Goal: Task Accomplishment & Management: Manage account settings

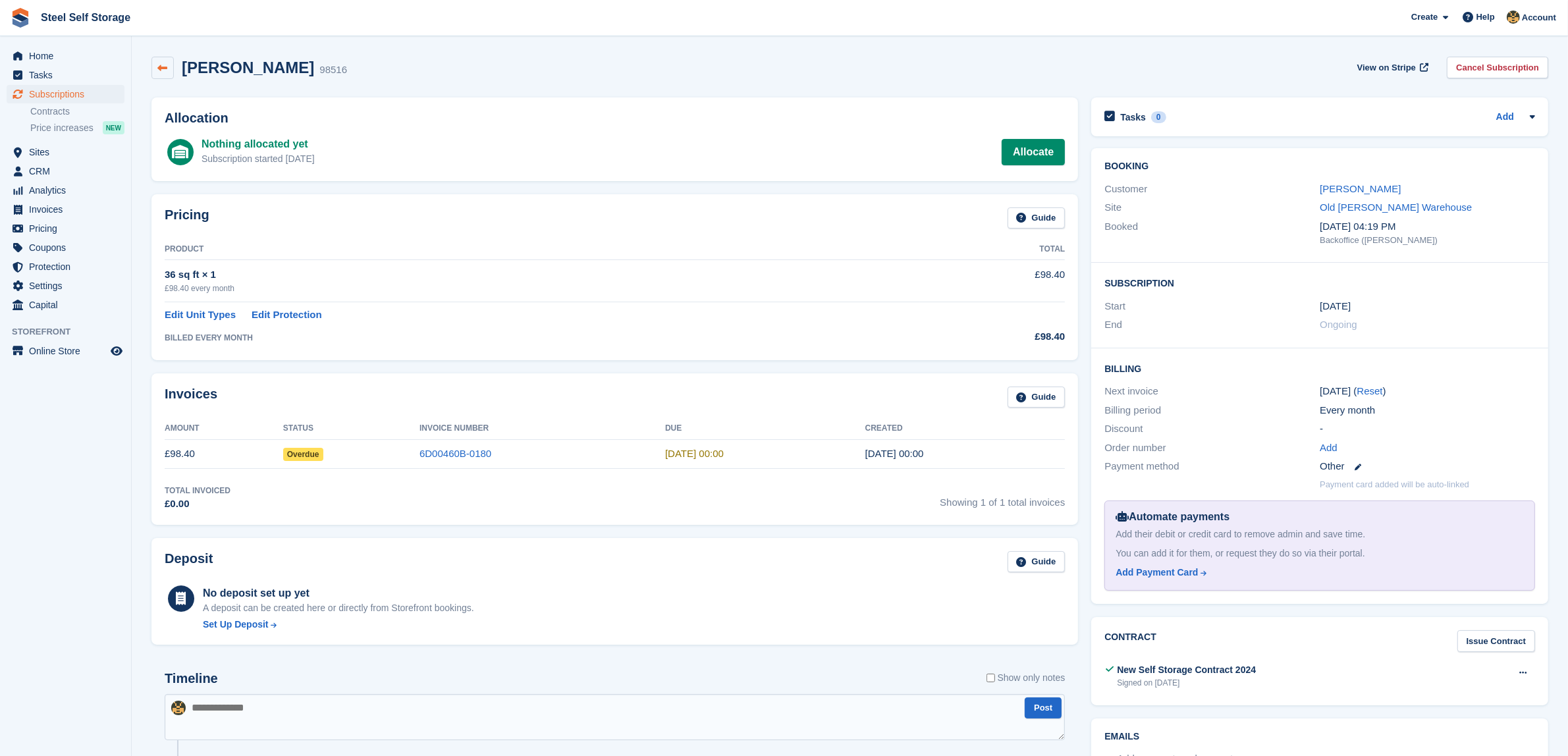
click at [155, 71] on link at bounding box center [162, 67] width 23 height 23
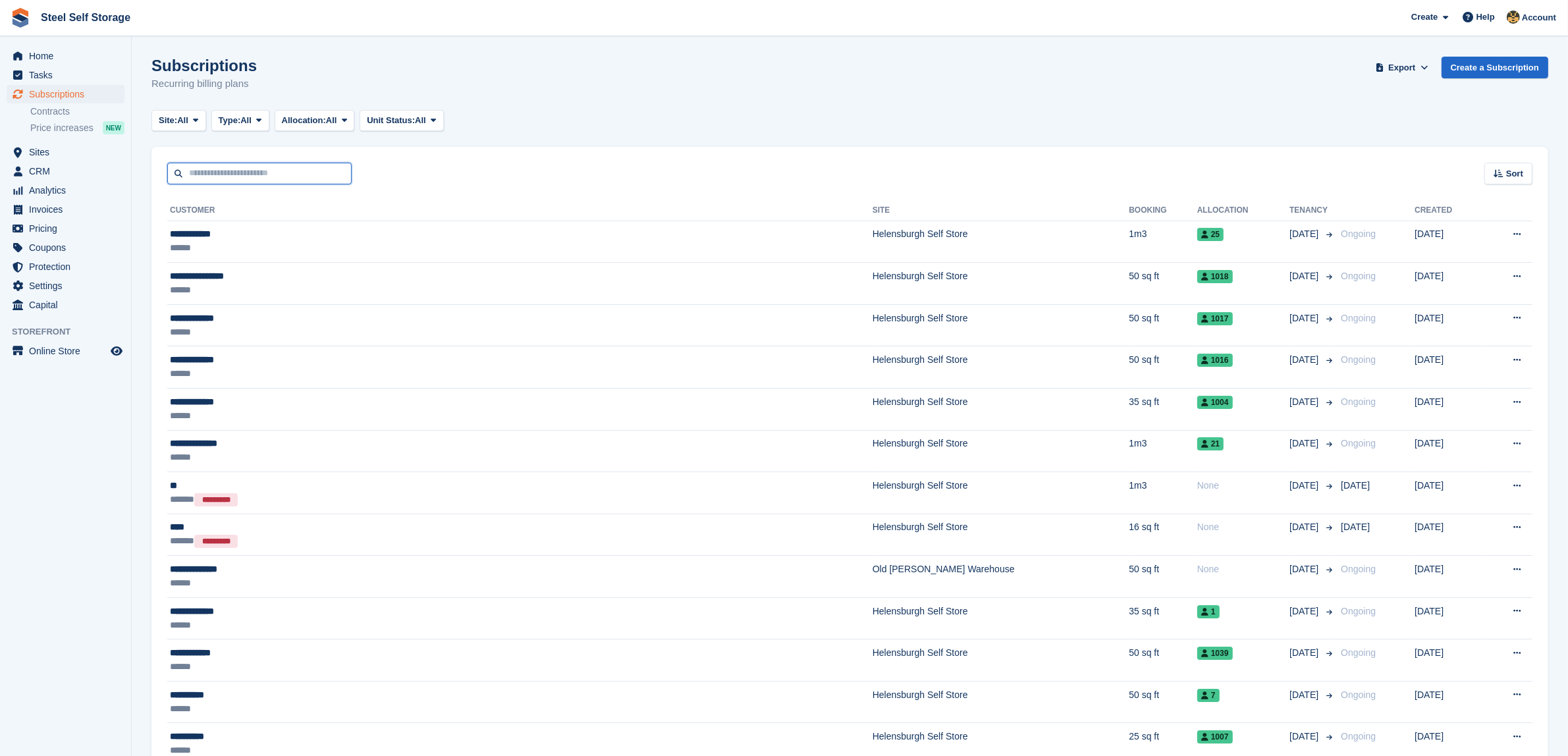
drag, startPoint x: 245, startPoint y: 180, endPoint x: 238, endPoint y: 176, distance: 8.1
click at [245, 180] on input "text" at bounding box center [259, 173] width 184 height 22
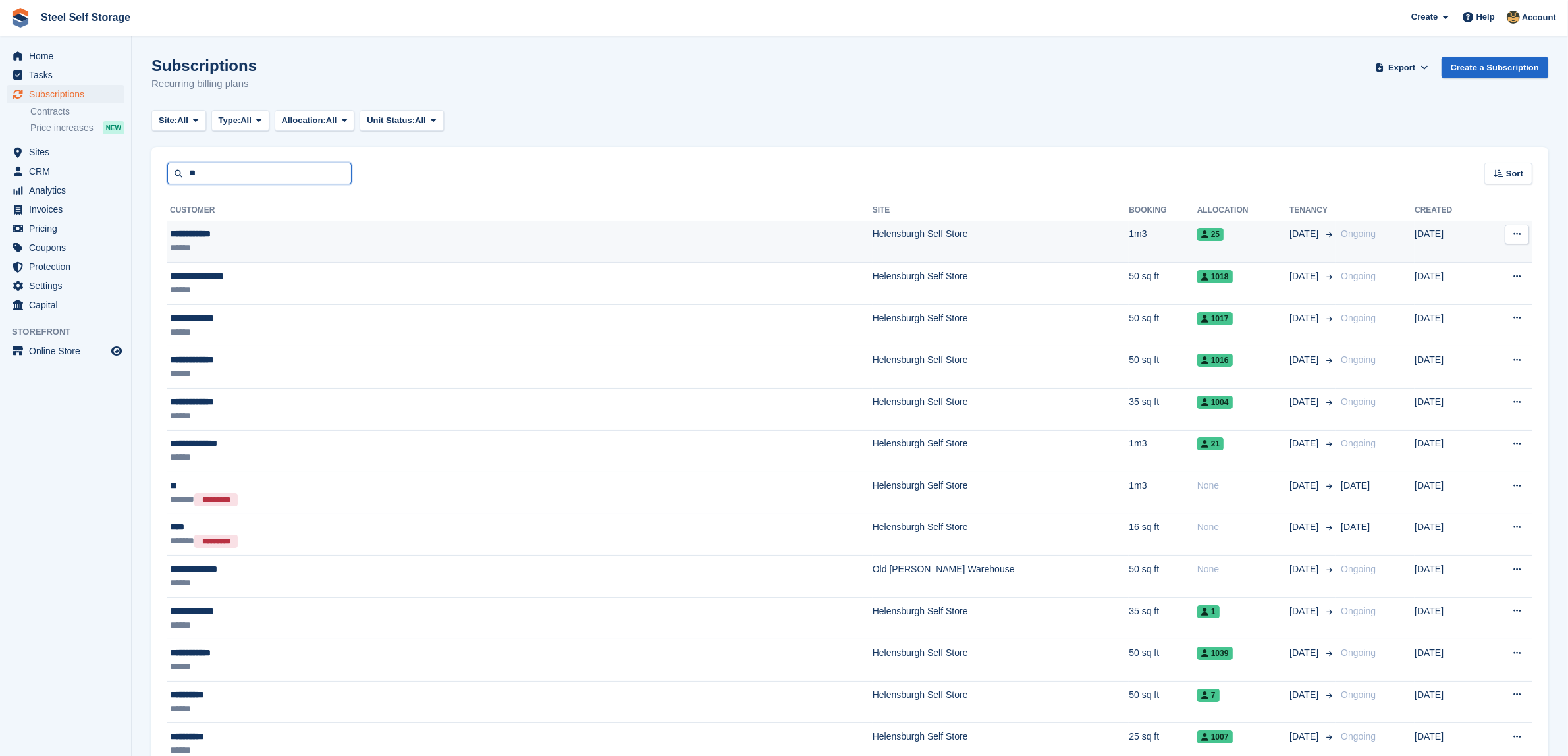
type input "******"
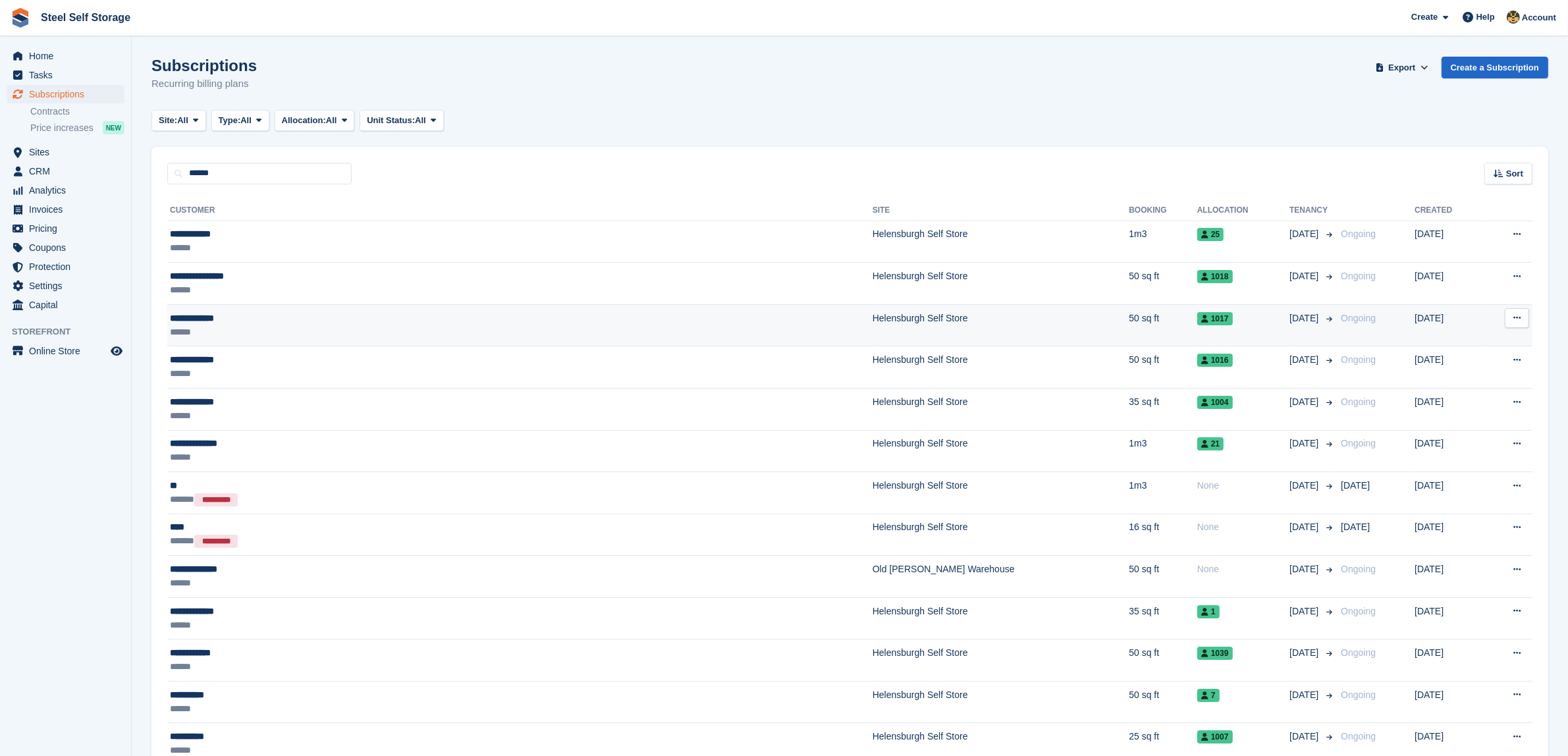
click at [1197, 311] on div "1017" at bounding box center [1243, 318] width 93 height 14
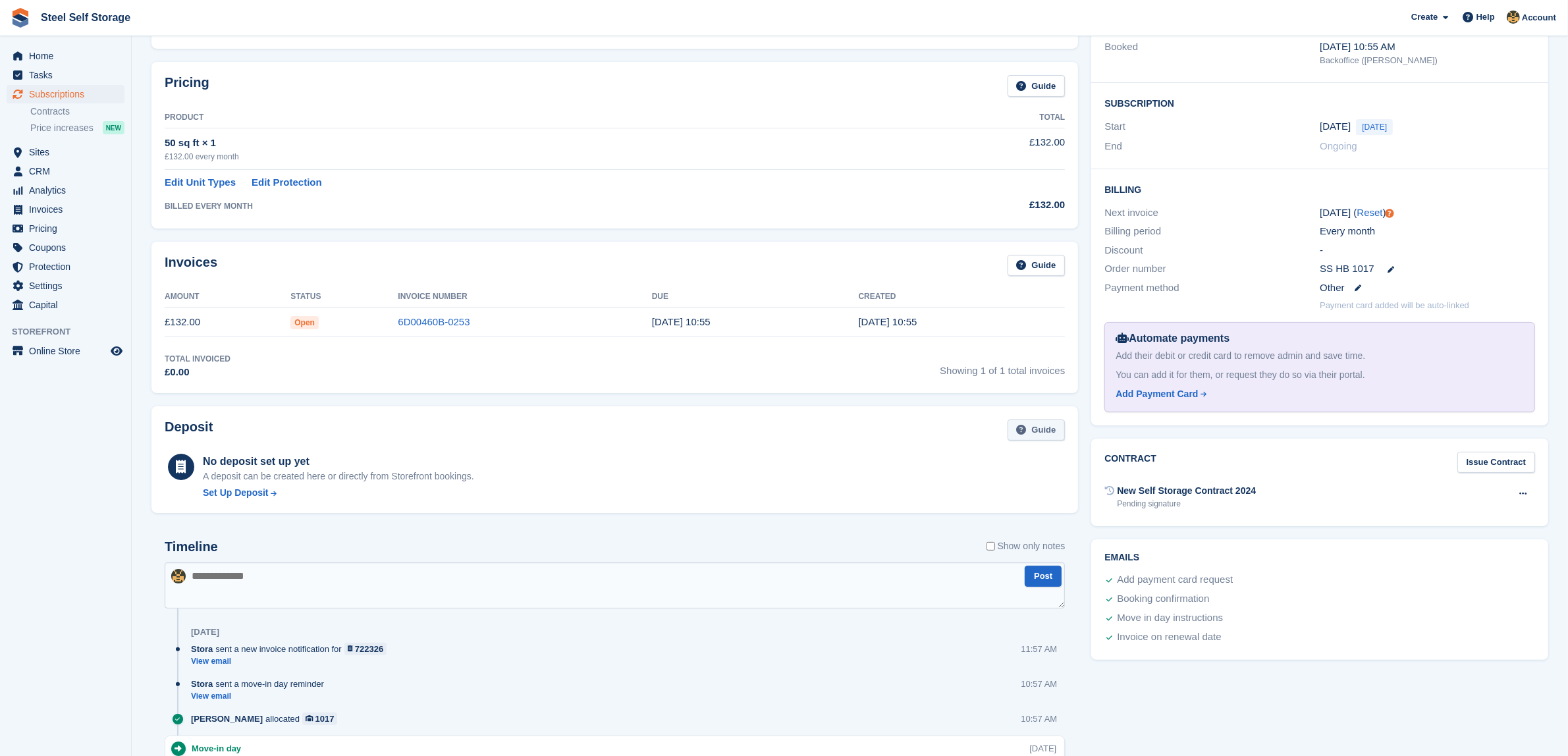
scroll to position [113, 0]
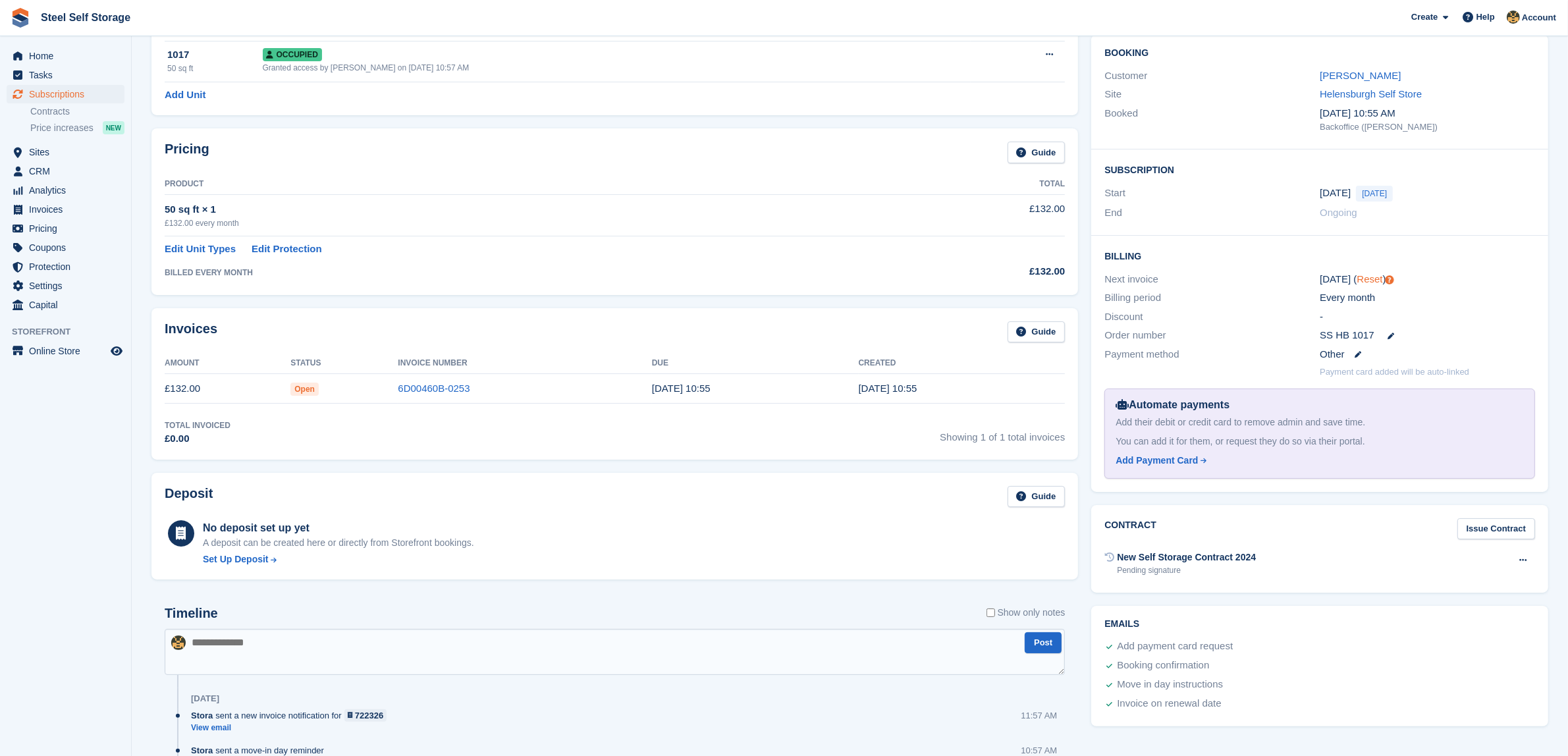
click at [1374, 280] on link "Reset" at bounding box center [1370, 279] width 26 height 11
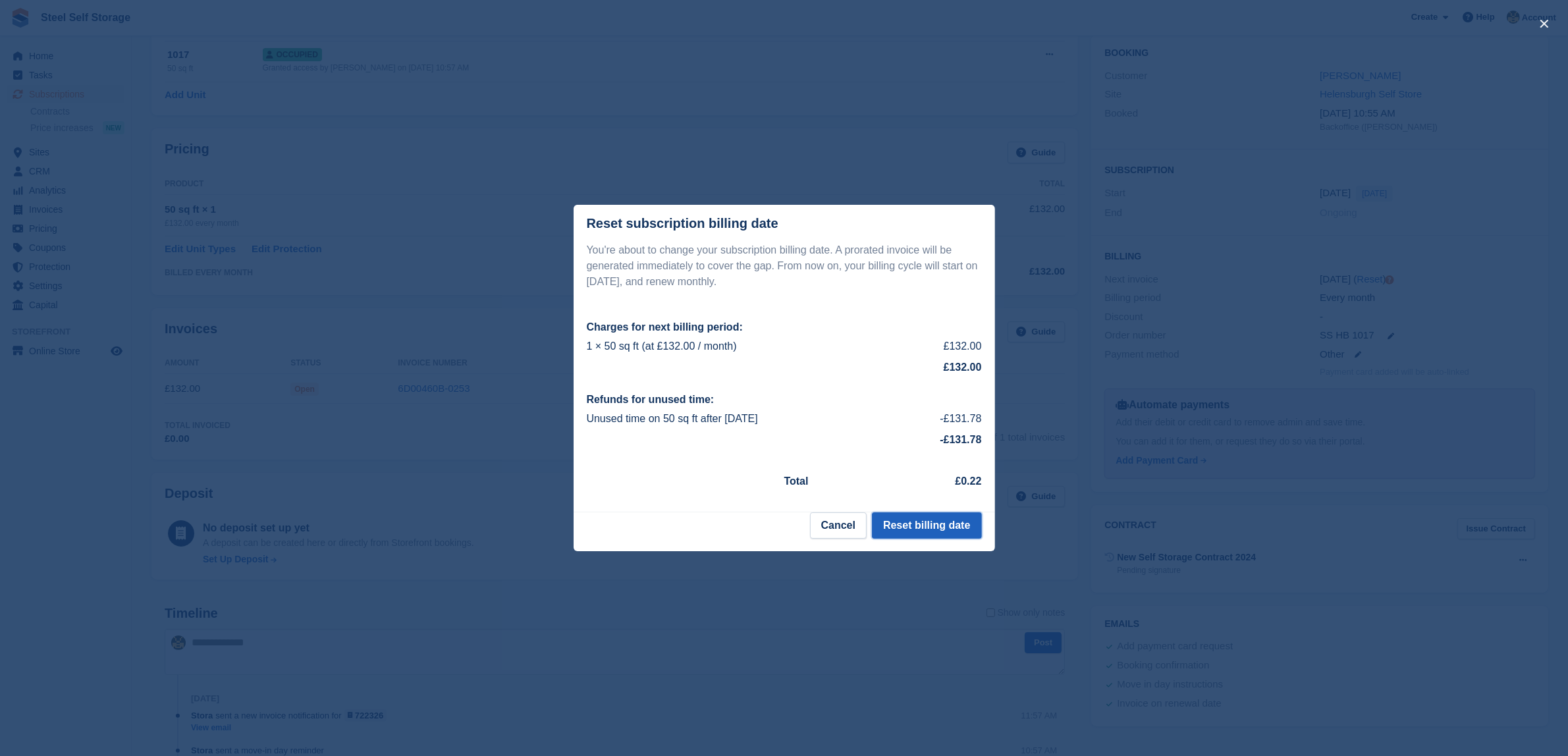
click at [927, 525] on button "Reset billing date" at bounding box center [926, 526] width 109 height 27
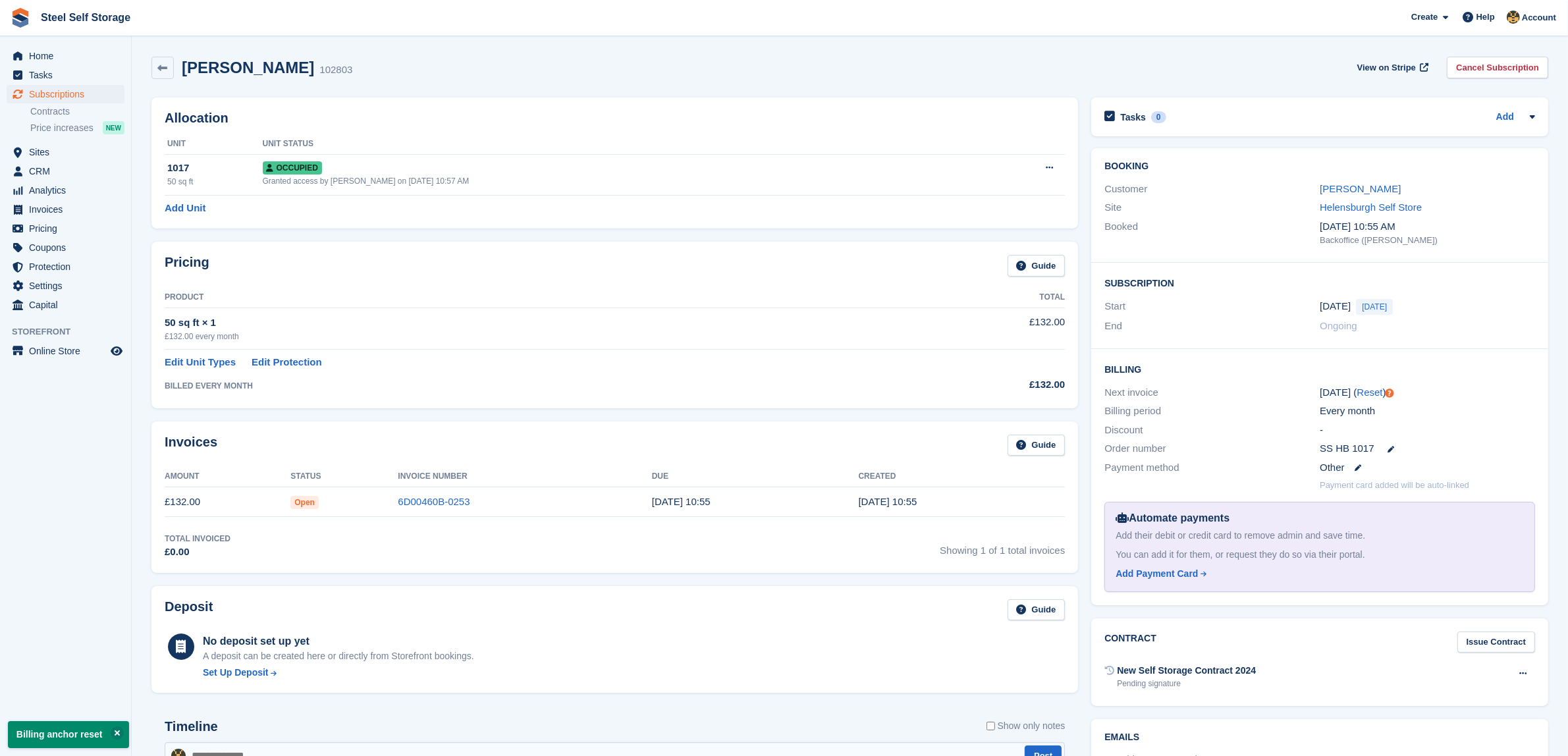
scroll to position [0, 0]
click at [429, 175] on div "Granted access by James Steel on 21st Aug, 10:57 AM" at bounding box center [616, 180] width 708 height 12
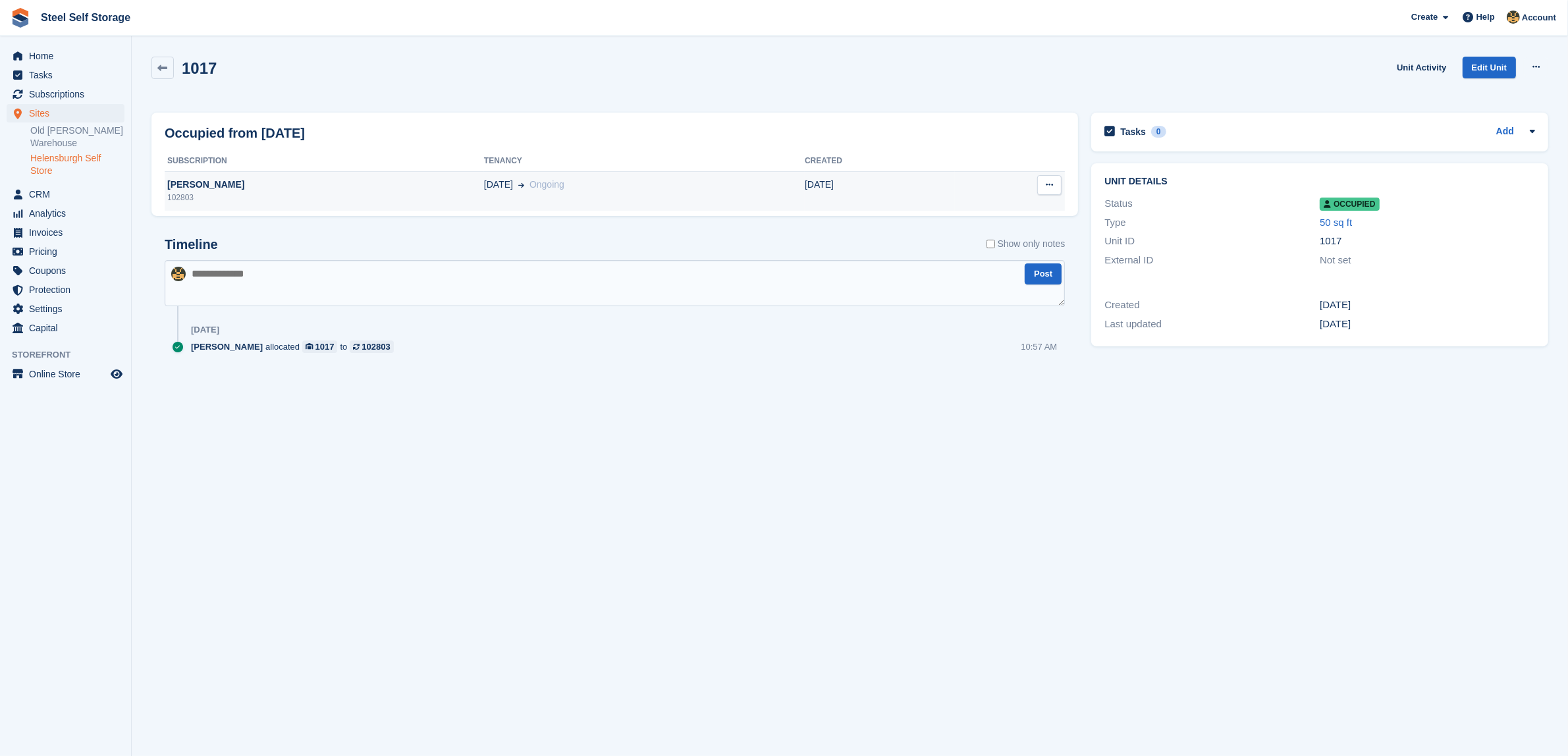
click at [1058, 184] on button at bounding box center [1049, 184] width 24 height 20
click at [753, 297] on textarea at bounding box center [615, 283] width 900 height 46
click at [1435, 67] on link "Unit Activity" at bounding box center [1421, 67] width 60 height 22
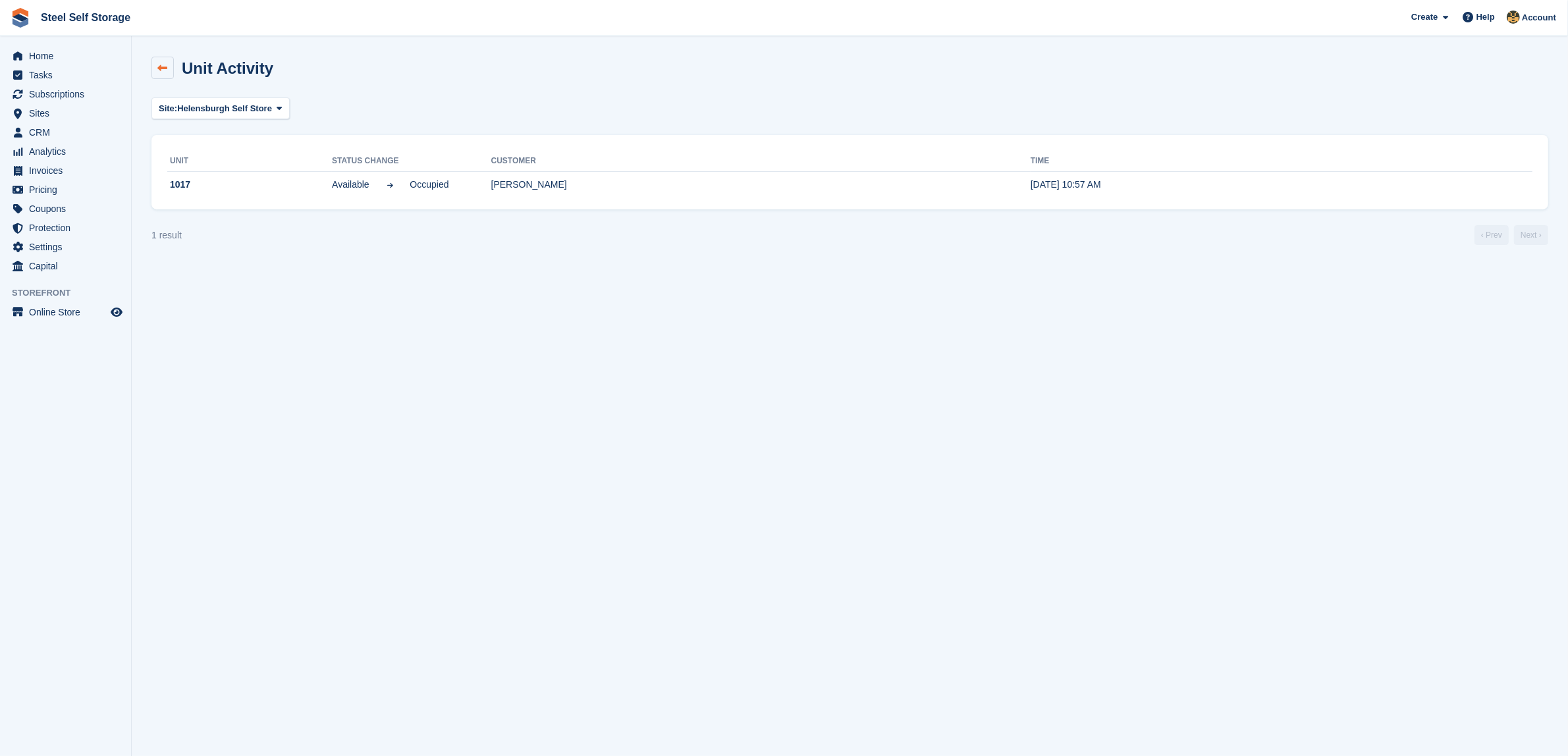
click at [171, 60] on link at bounding box center [162, 67] width 23 height 23
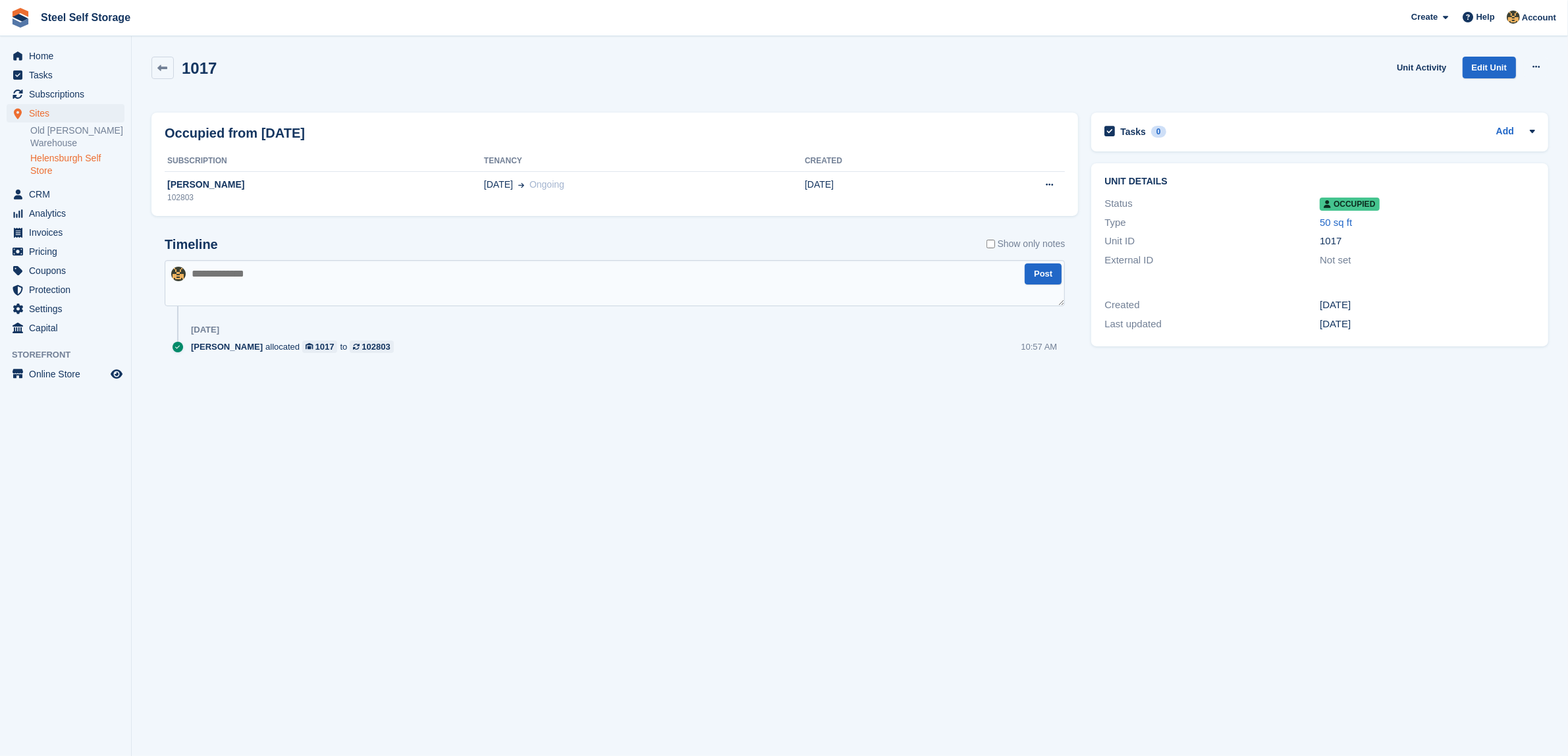
click at [1477, 53] on div "1017 Unit Activity Edit Unit Overlock Repossess Deallocate" at bounding box center [850, 78] width 1410 height 56
click at [1477, 71] on link "Edit Unit" at bounding box center [1490, 67] width 53 height 22
click at [172, 64] on link at bounding box center [162, 67] width 23 height 23
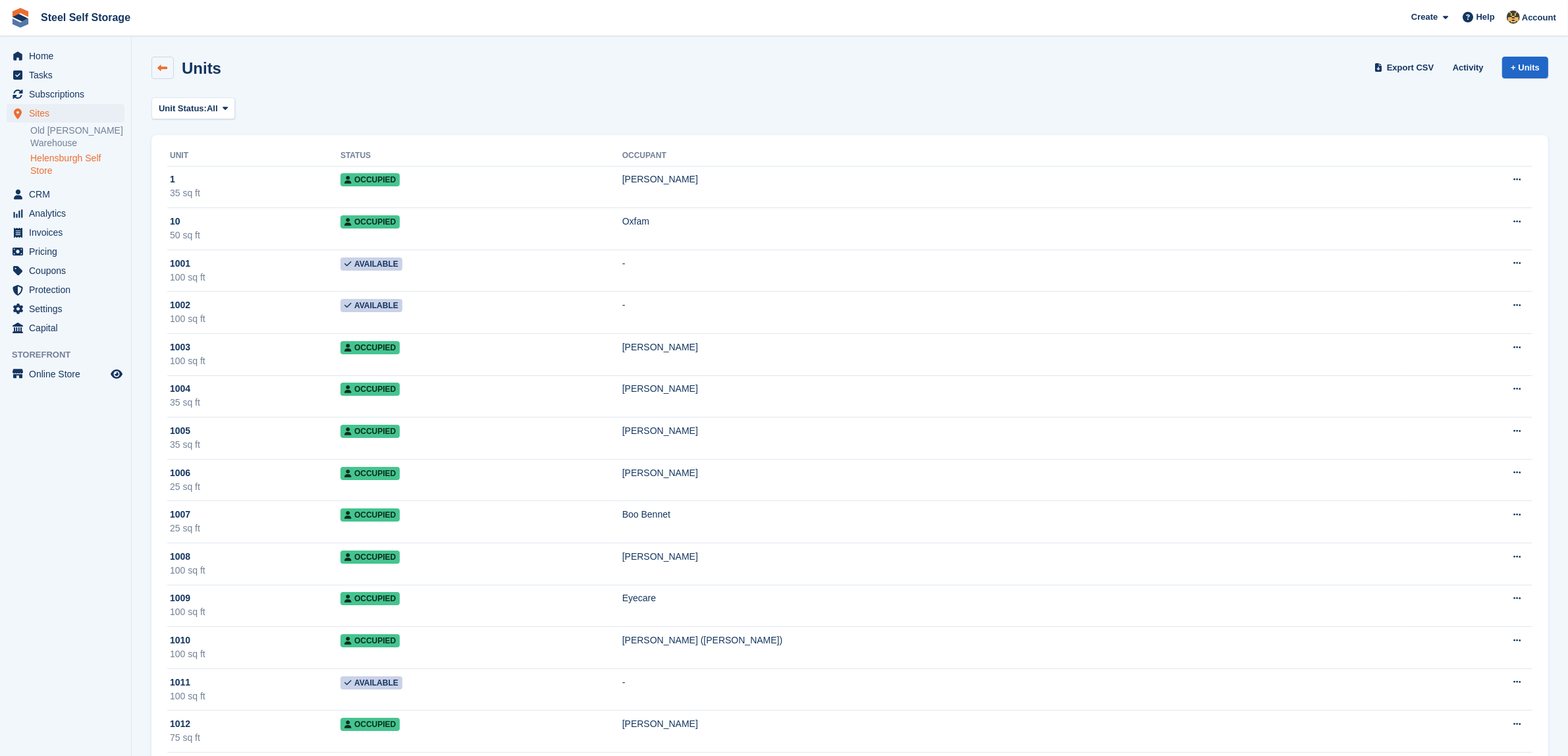
click at [151, 73] on link at bounding box center [162, 67] width 23 height 23
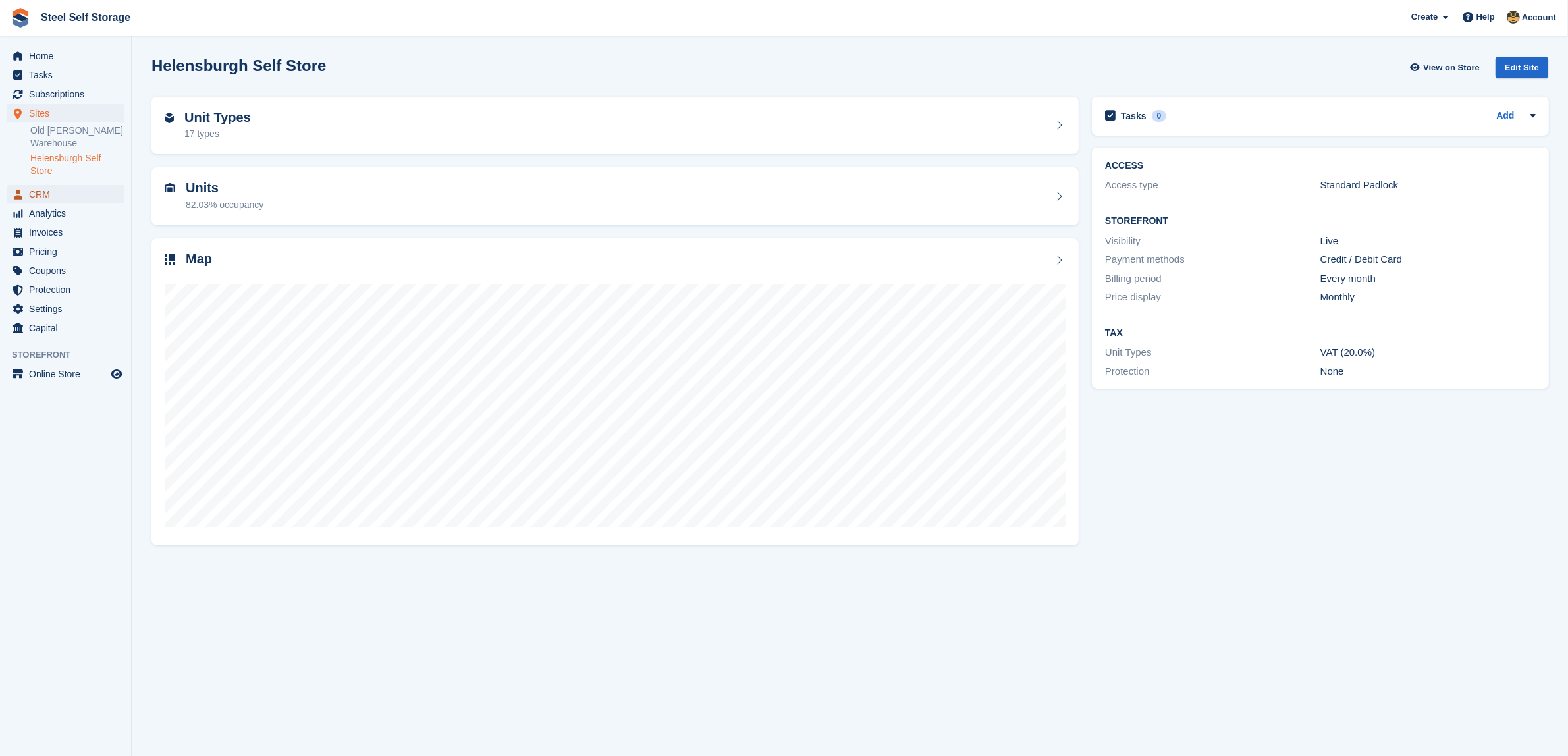
click at [55, 202] on span "CRM" at bounding box center [68, 194] width 79 height 19
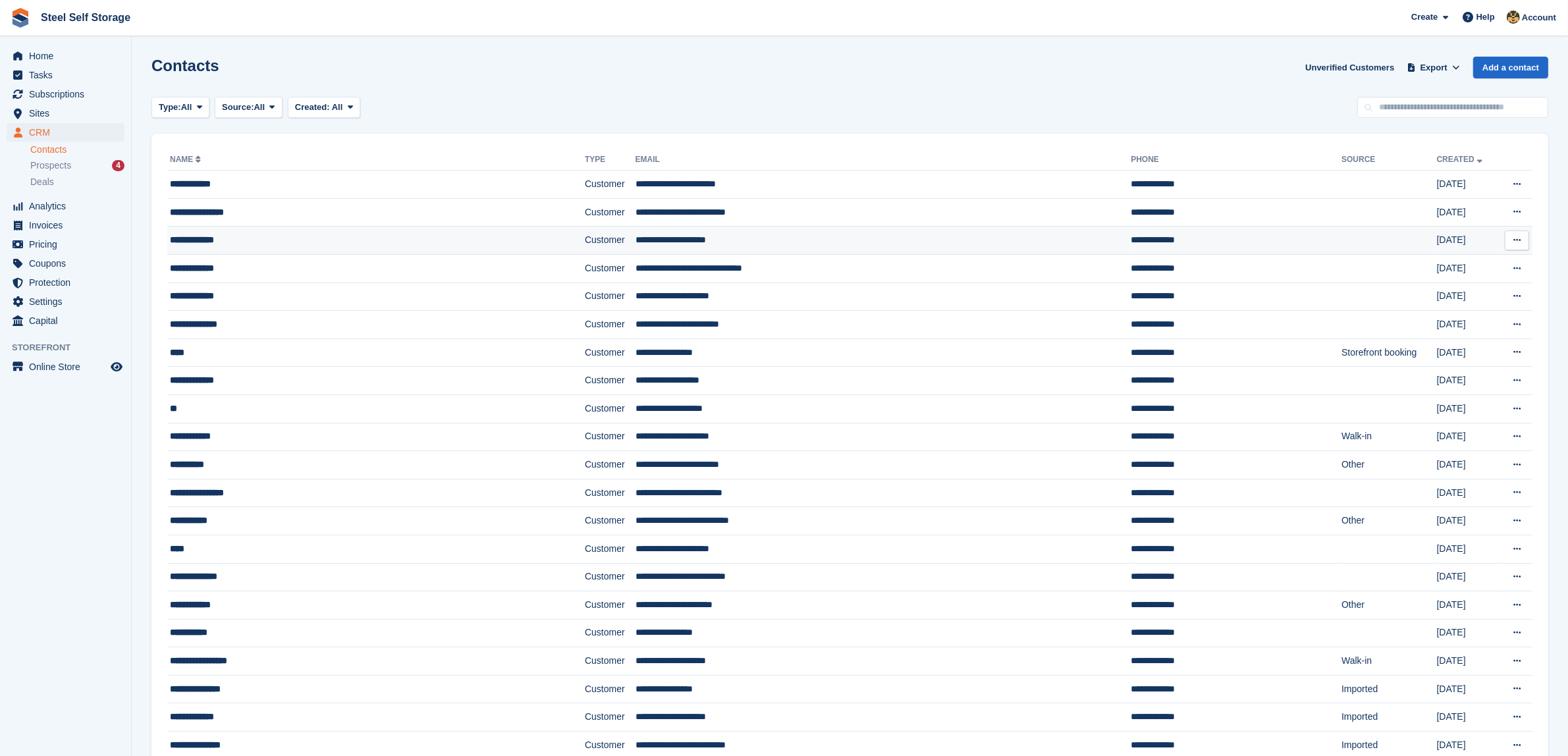
click at [343, 234] on div "**********" at bounding box center [334, 240] width 328 height 14
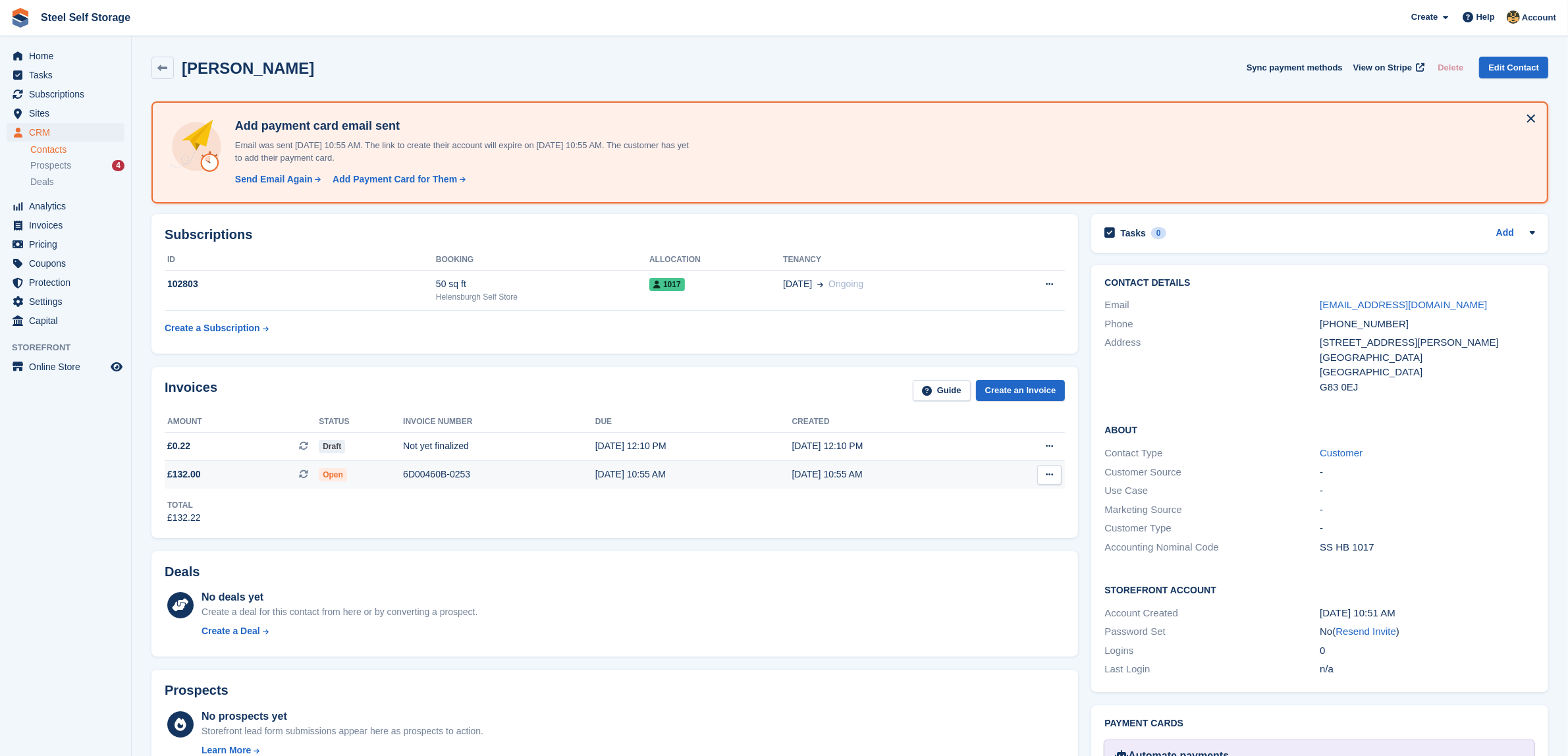
click at [1046, 473] on icon at bounding box center [1049, 474] width 7 height 9
click at [955, 554] on p "View Subscription" at bounding box center [998, 550] width 114 height 17
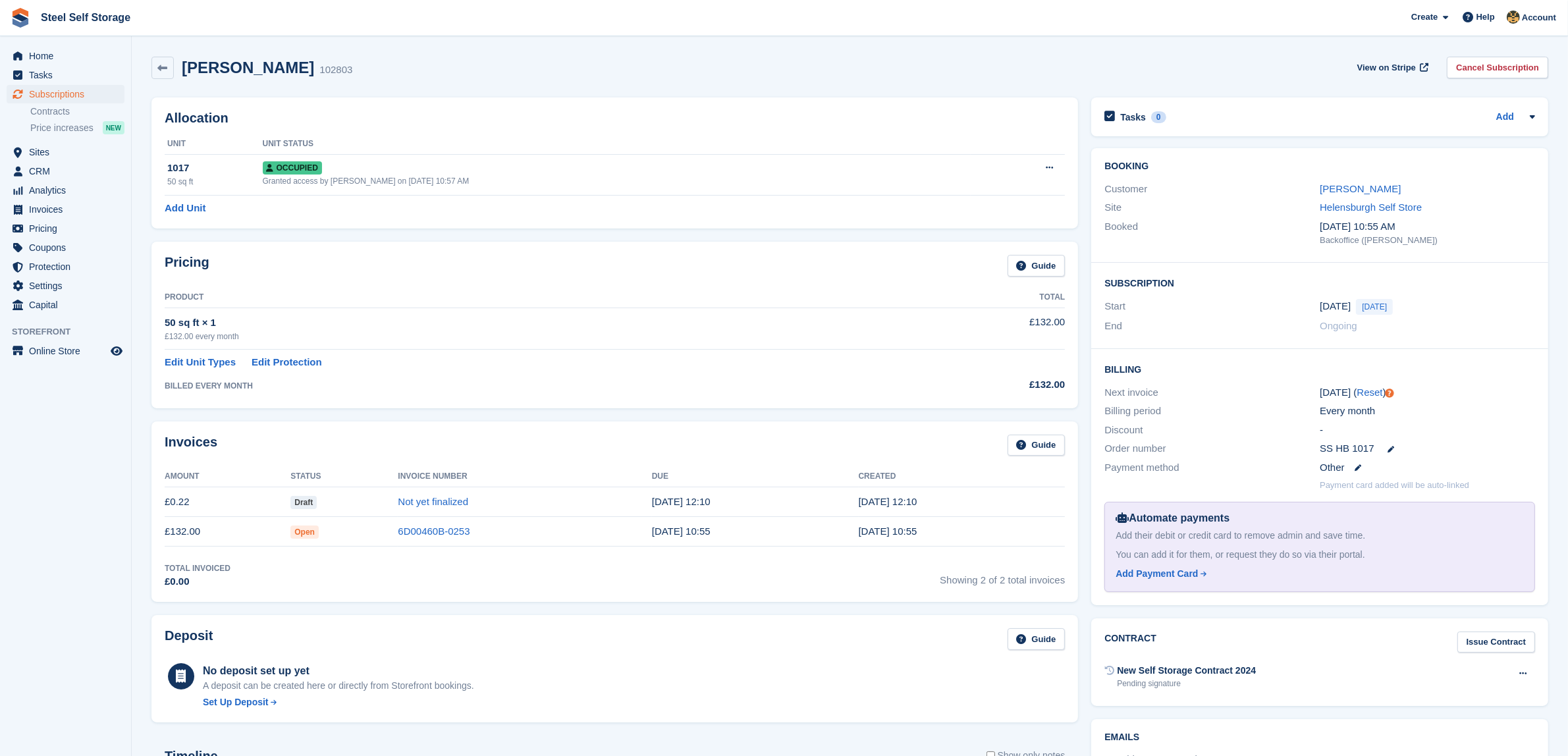
click at [1371, 303] on span "Today" at bounding box center [1374, 307] width 37 height 16
drag, startPoint x: 1236, startPoint y: 492, endPoint x: 1223, endPoint y: 496, distance: 13.6
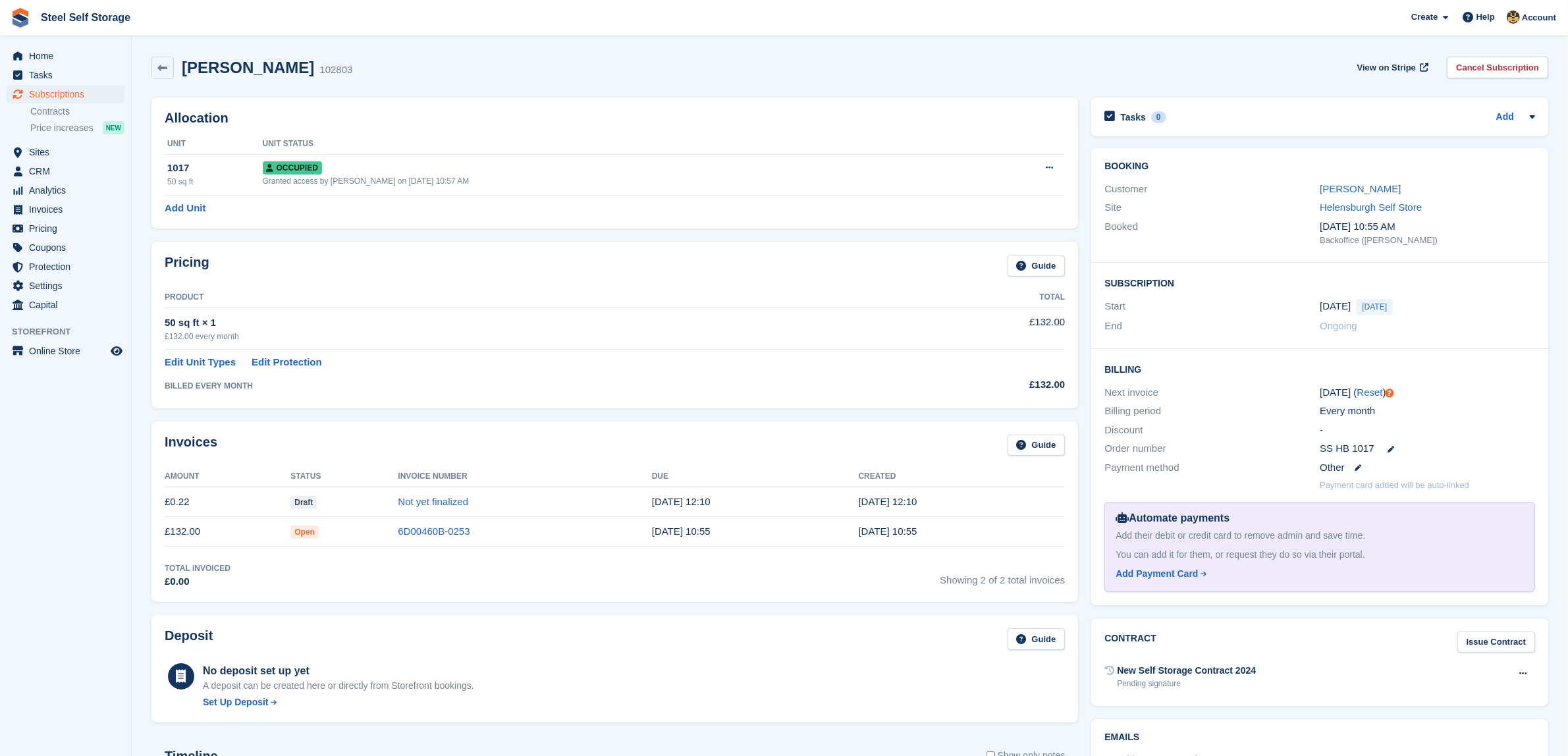
click at [1243, 492] on div "Payment card added will be auto-linked" at bounding box center [1319, 485] width 430 height 17
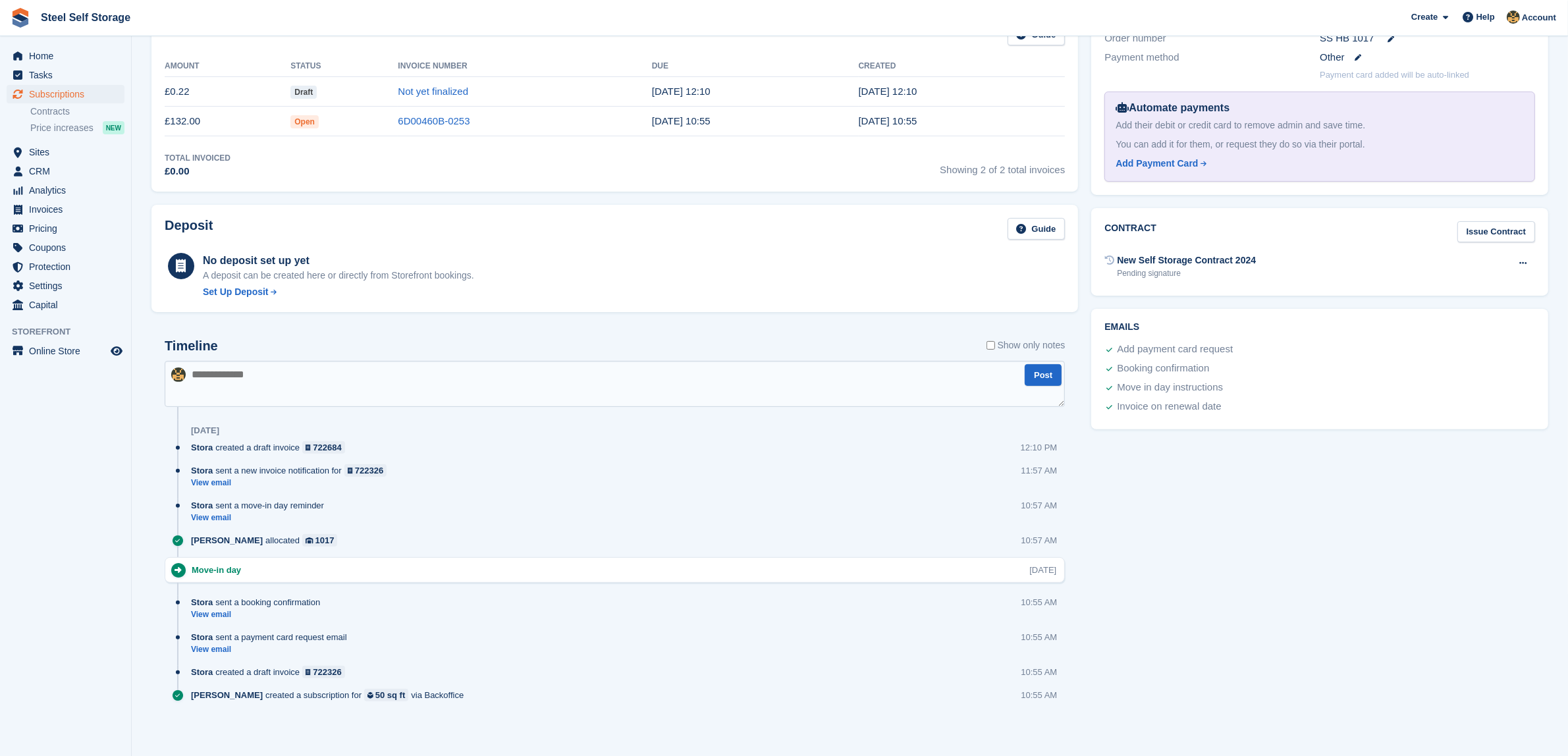
scroll to position [412, 0]
